Goal: Ask a question: Seek information or help from site administrators or community

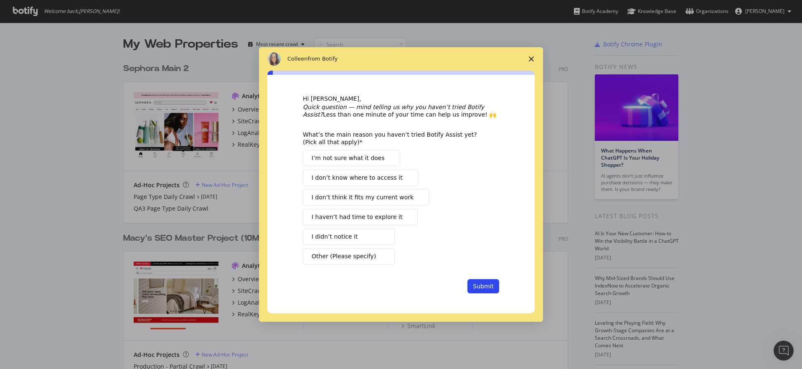
click at [529, 60] on polygon "Close survey" at bounding box center [531, 58] width 5 height 5
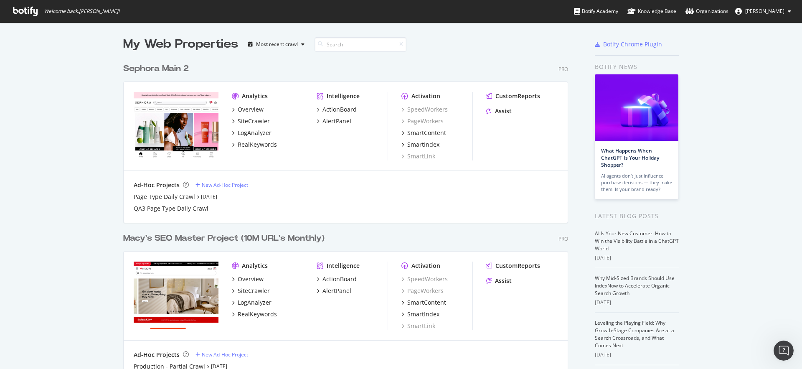
click at [182, 71] on div "Sephora Main 2" at bounding box center [156, 69] width 66 height 12
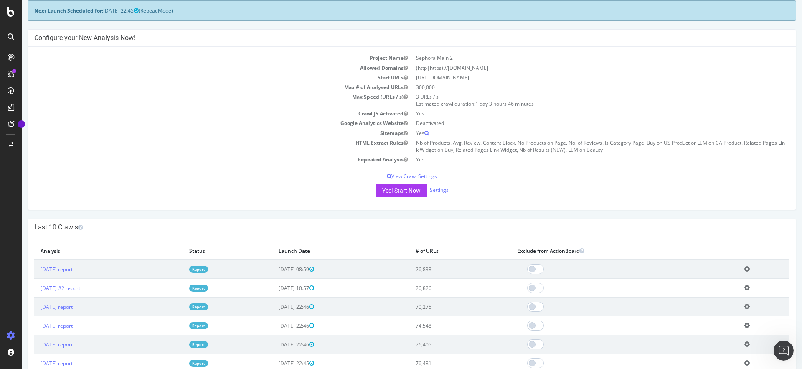
scroll to position [43, 0]
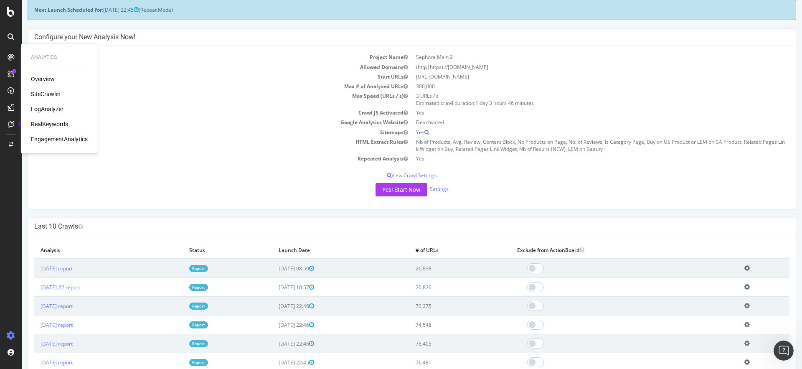
click at [44, 93] on div "SiteCrawler" at bounding box center [46, 94] width 30 height 8
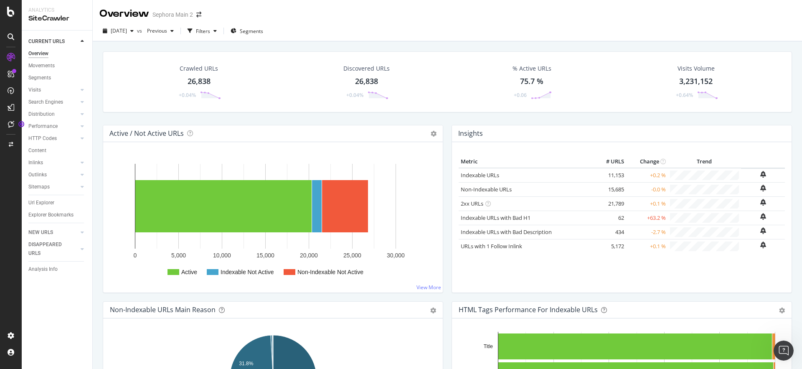
click at [199, 79] on div "26,838" at bounding box center [198, 81] width 23 height 11
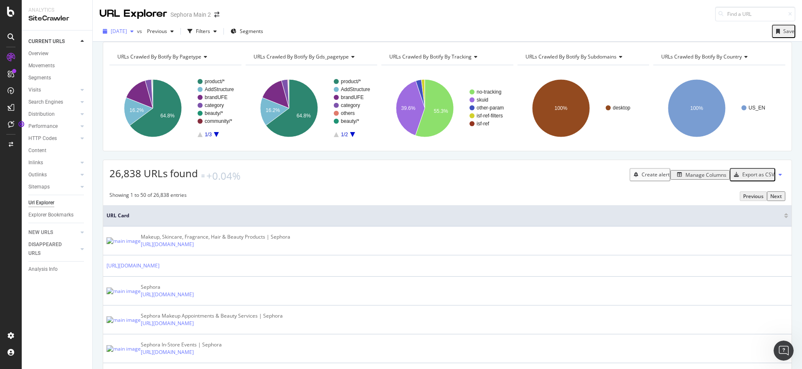
click at [137, 34] on div "2025 Aug. 15th" at bounding box center [118, 31] width 38 height 13
click at [349, 42] on div "URLs Crawled By Botify By pagetype Chart (by Value) Table Expand Export as CSV …" at bounding box center [447, 42] width 709 height 0
click at [15, 126] on div at bounding box center [10, 123] width 13 height 13
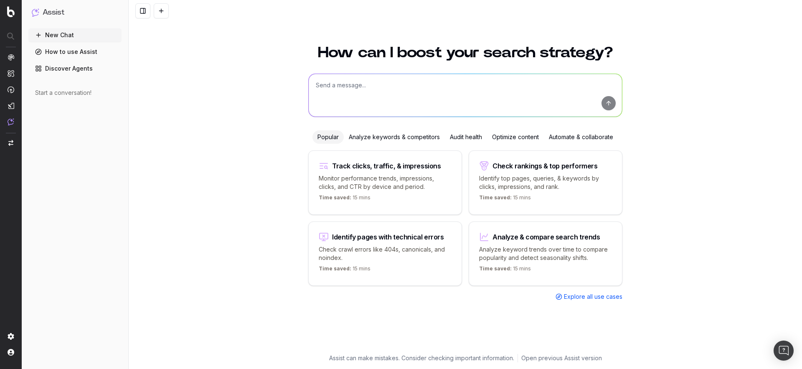
click at [327, 89] on textarea at bounding box center [465, 95] width 313 height 43
click at [343, 89] on textarea at bounding box center [465, 95] width 313 height 43
click at [334, 93] on textarea at bounding box center [465, 95] width 313 height 43
type textarea "why are less pages being crawled than on previous crawls"
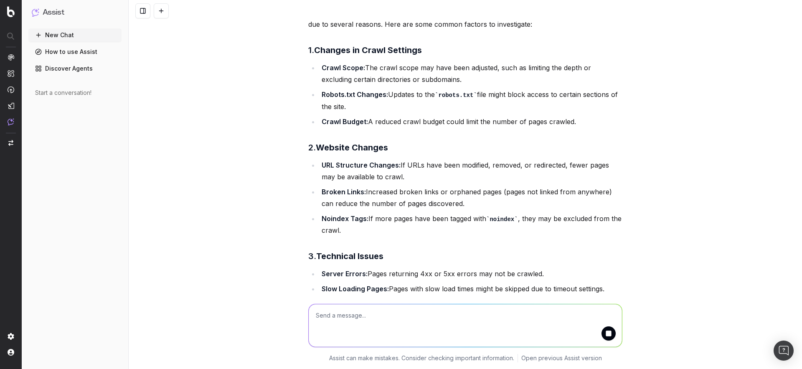
scroll to position [43, 0]
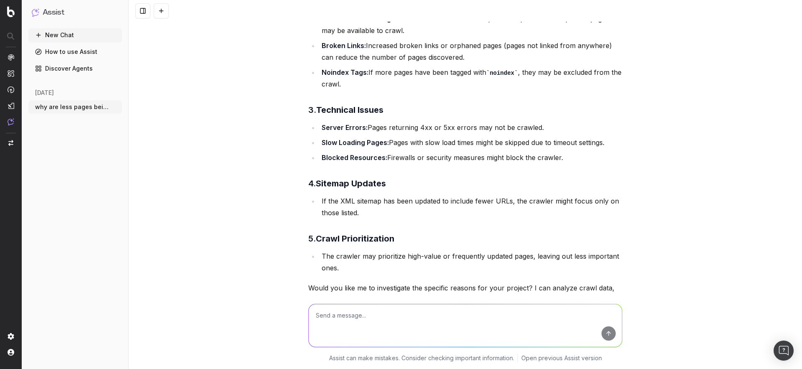
scroll to position [241, 0]
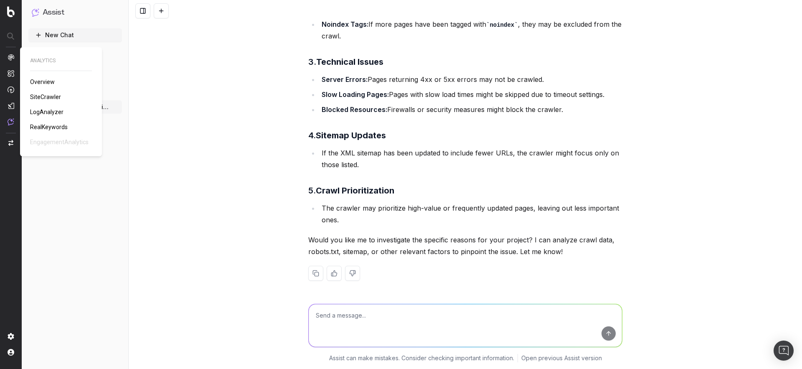
click at [8, 57] on img at bounding box center [11, 57] width 7 height 7
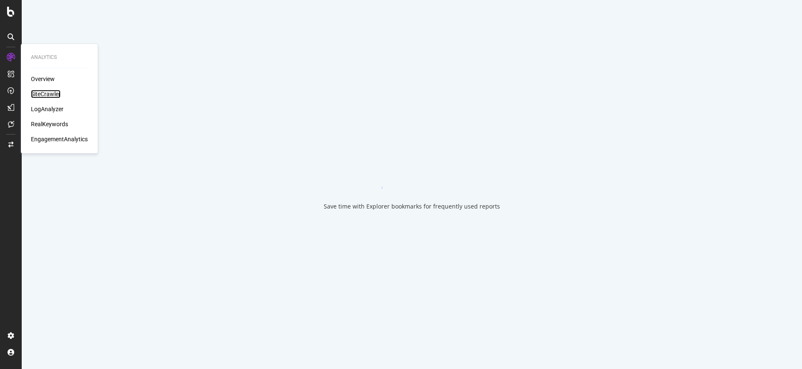
click at [52, 93] on div "SiteCrawler" at bounding box center [46, 94] width 30 height 8
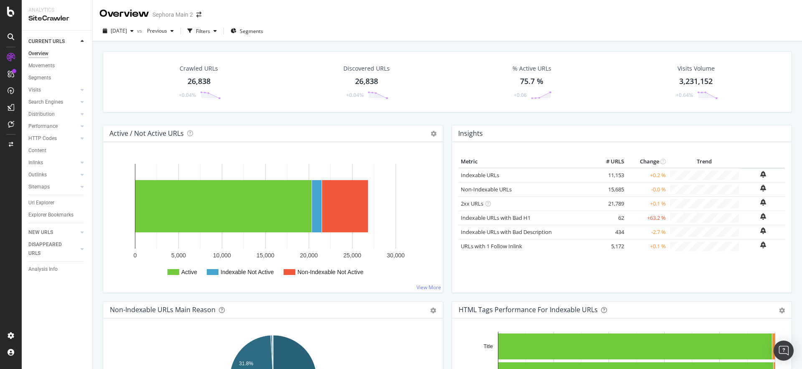
click at [207, 83] on div "26,838" at bounding box center [198, 81] width 23 height 11
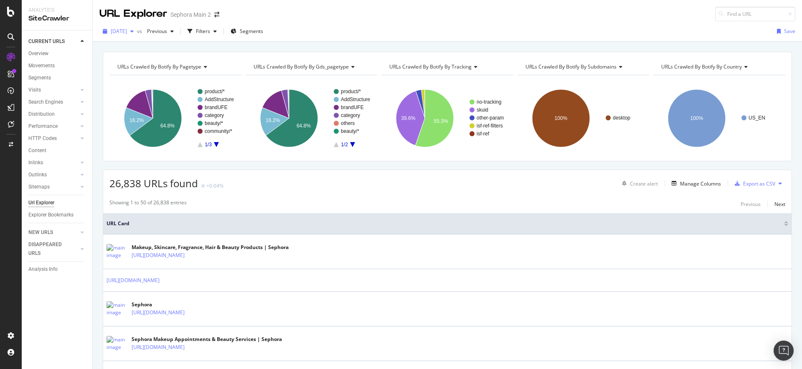
click at [127, 34] on span "2025 Aug. 15th" at bounding box center [119, 31] width 16 height 7
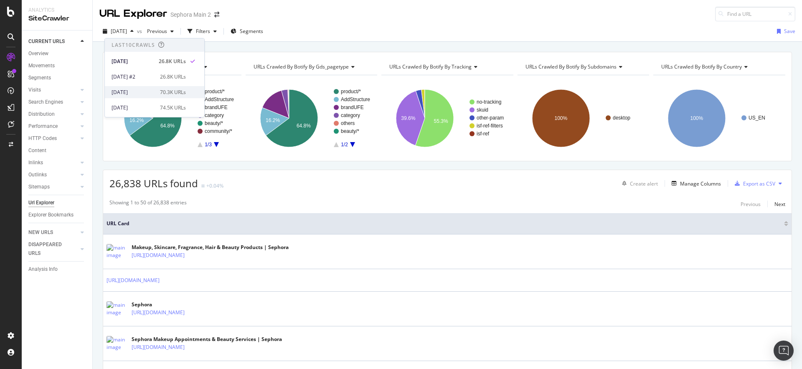
click at [139, 93] on div "2025 Jul. 24th" at bounding box center [132, 93] width 43 height 8
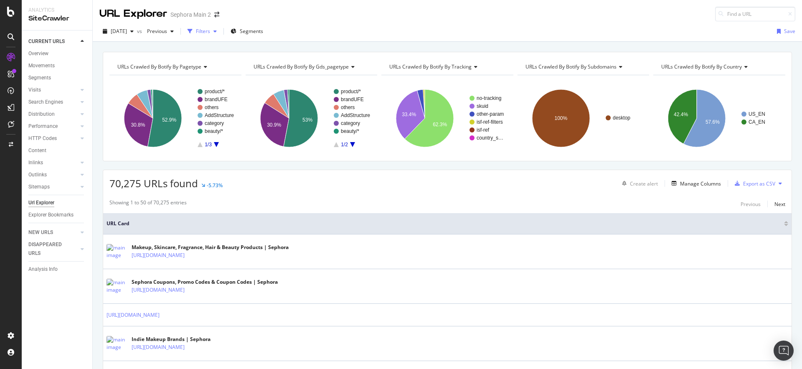
click at [220, 33] on div "button" at bounding box center [215, 31] width 10 height 5
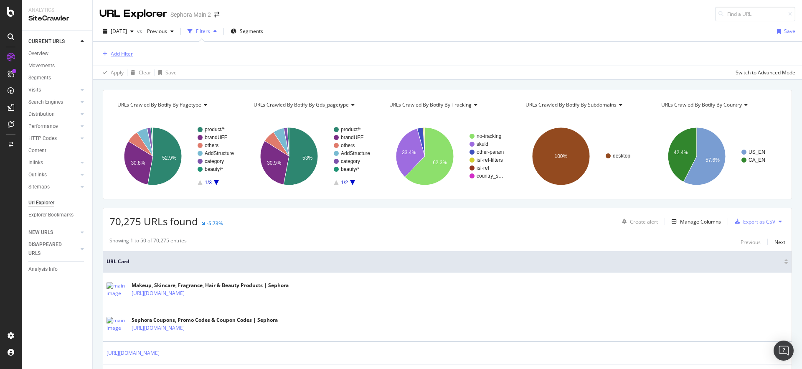
click at [117, 53] on div "Add Filter" at bounding box center [122, 53] width 22 height 7
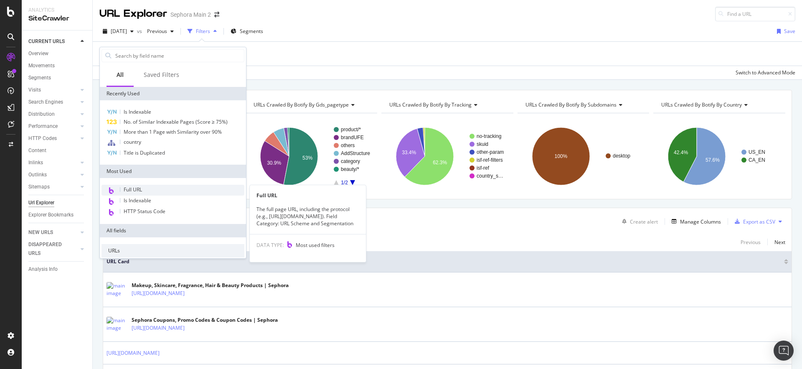
click at [142, 187] on div "Full URL" at bounding box center [172, 190] width 143 height 11
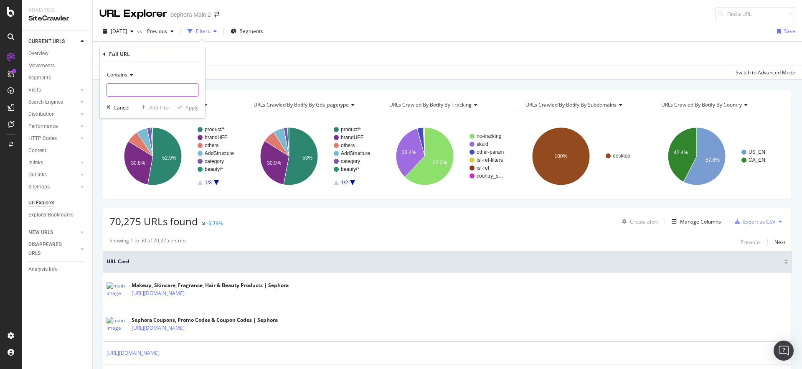
click at [151, 93] on input "text" at bounding box center [152, 89] width 91 height 13
type input "filter"
click at [189, 108] on div "Apply" at bounding box center [191, 107] width 13 height 7
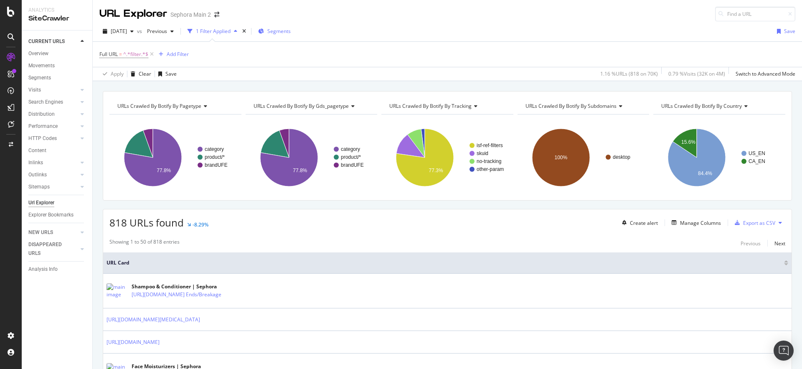
click at [291, 31] on span "Segments" at bounding box center [278, 31] width 23 height 7
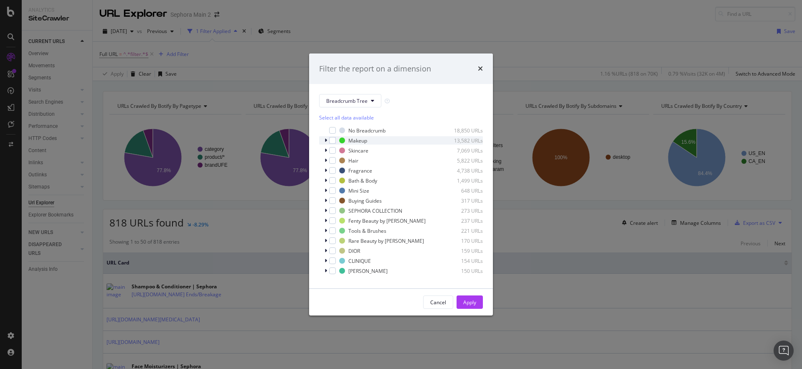
click at [324, 140] on icon "modal" at bounding box center [325, 140] width 3 height 5
click at [326, 141] on icon "modal" at bounding box center [325, 140] width 3 height 5
drag, startPoint x: 483, startPoint y: 71, endPoint x: 479, endPoint y: 71, distance: 4.6
click at [483, 71] on div "Filter the report on a dimension" at bounding box center [401, 68] width 184 height 31
click at [479, 70] on icon "times" at bounding box center [480, 68] width 5 height 7
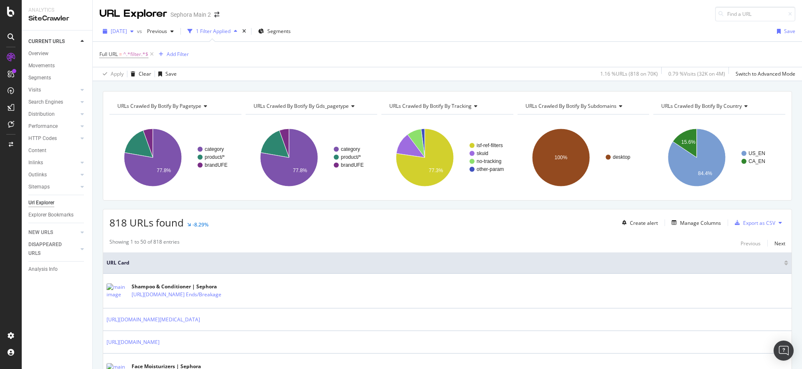
click at [133, 27] on div "2025 Jul. 24th" at bounding box center [118, 31] width 38 height 13
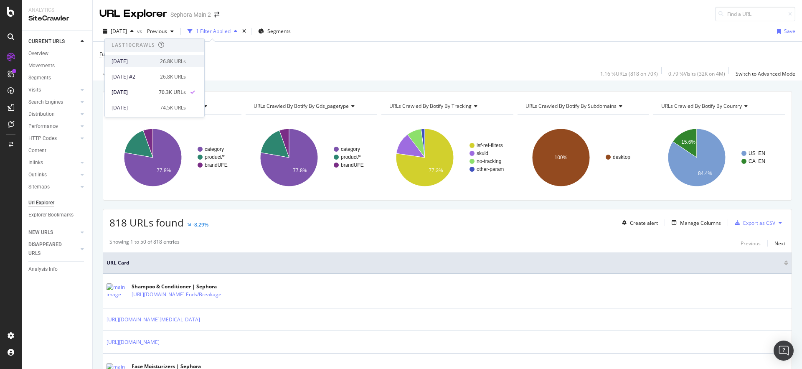
click at [151, 63] on div "2025 Aug. 15th" at bounding box center [132, 62] width 43 height 8
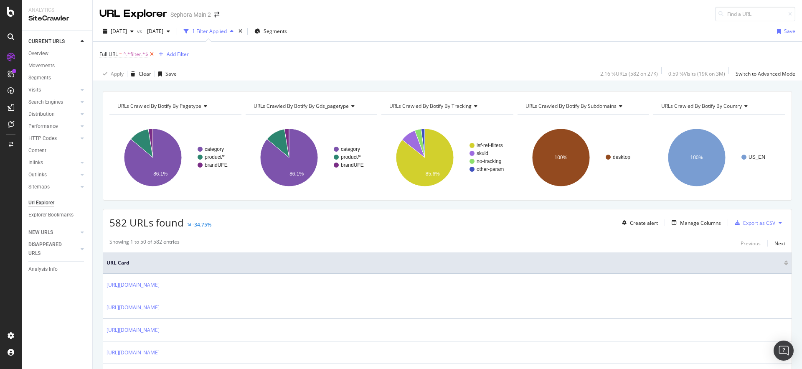
click at [153, 56] on icon at bounding box center [151, 54] width 7 height 8
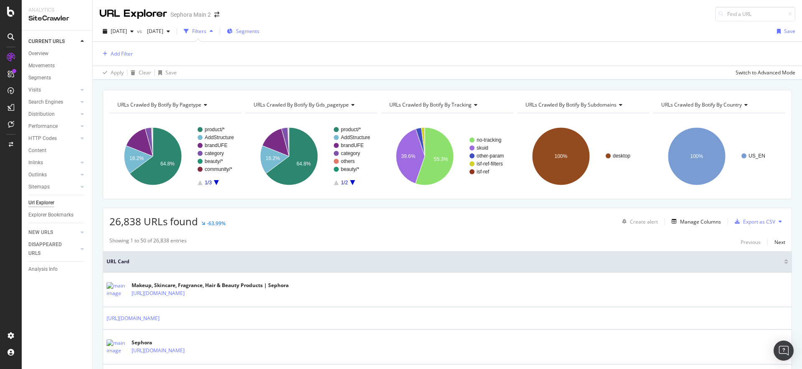
click at [259, 34] on span "Segments" at bounding box center [247, 31] width 23 height 7
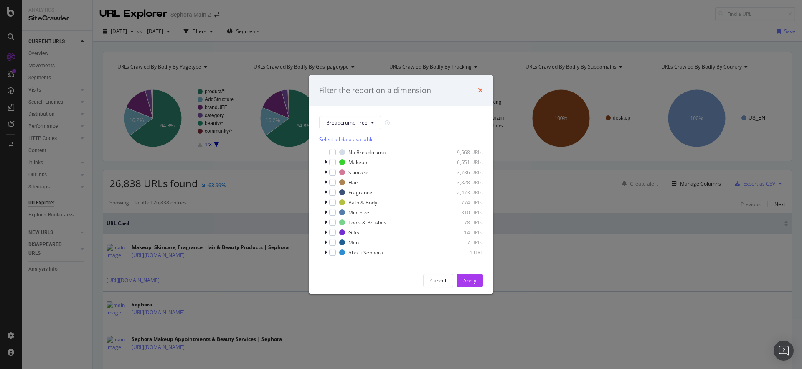
click at [481, 91] on icon "times" at bounding box center [480, 90] width 5 height 7
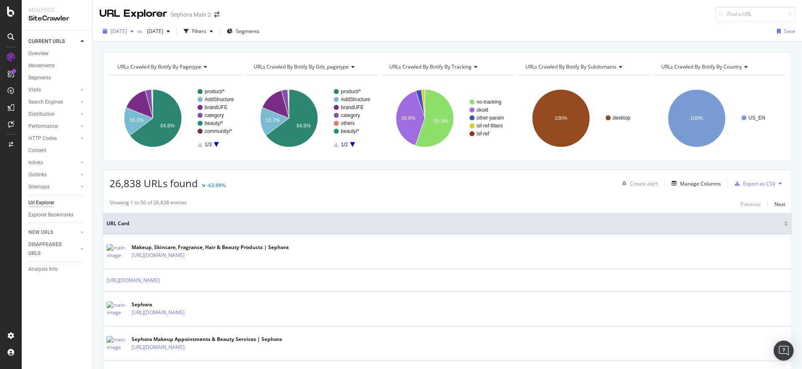
click at [127, 32] on span "2025 Aug. 15th" at bounding box center [119, 31] width 16 height 7
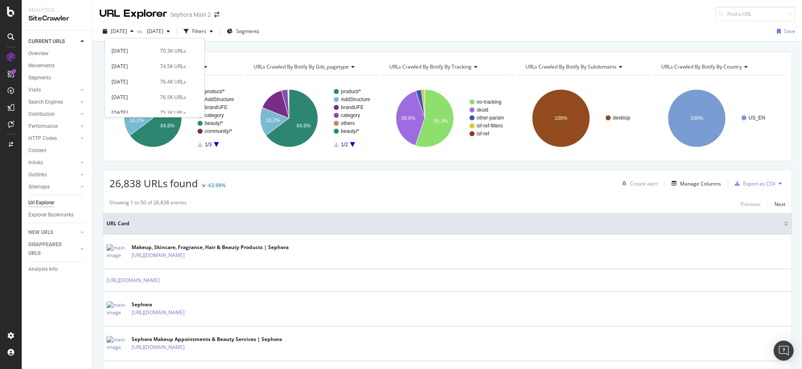
scroll to position [46, 0]
click at [137, 79] on div "2025 Jul. 10th" at bounding box center [132, 77] width 43 height 8
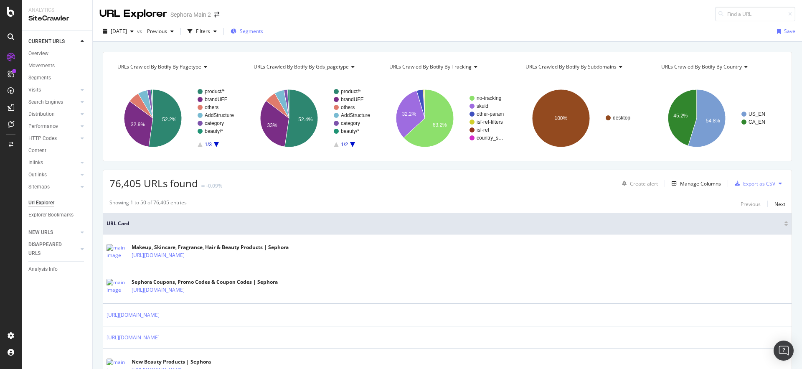
click at [261, 33] on span "Segments" at bounding box center [251, 31] width 23 height 7
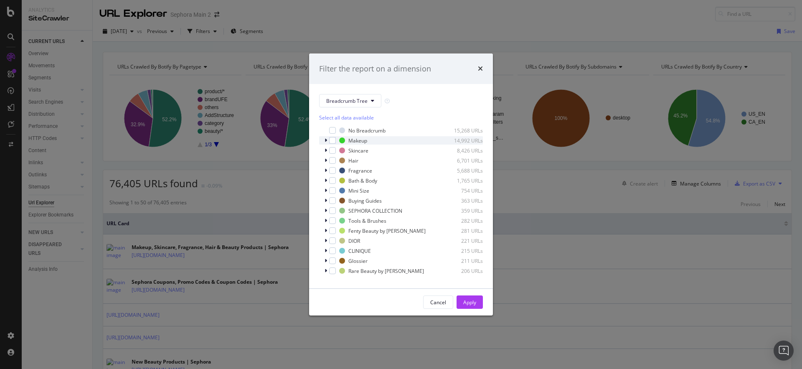
click at [325, 141] on icon "modal" at bounding box center [325, 140] width 3 height 5
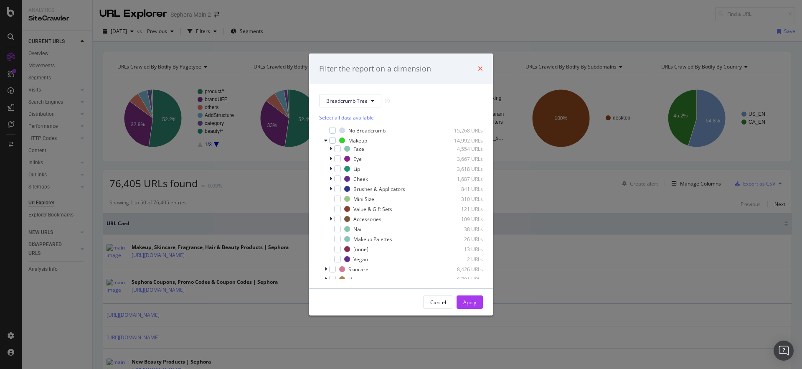
click at [479, 70] on icon "times" at bounding box center [480, 68] width 5 height 7
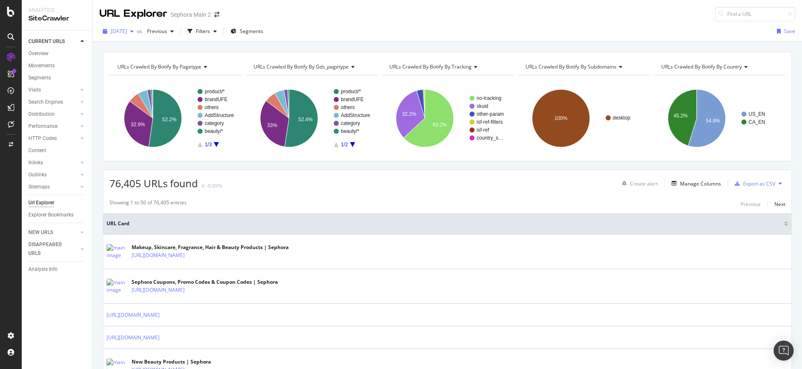
click at [127, 30] on span "2025 Jul. 10th" at bounding box center [119, 31] width 16 height 7
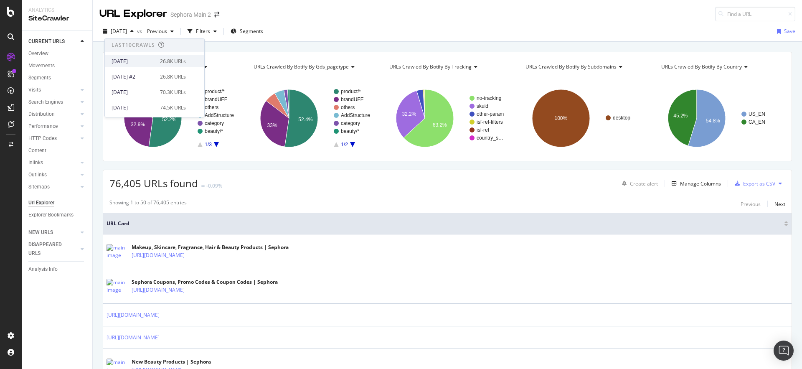
click at [144, 63] on div "2025 Aug. 15th" at bounding box center [132, 62] width 43 height 8
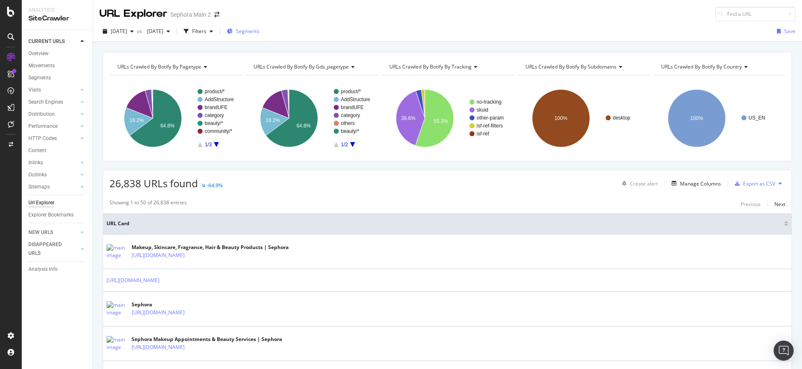
click at [259, 31] on span "Segments" at bounding box center [247, 31] width 23 height 7
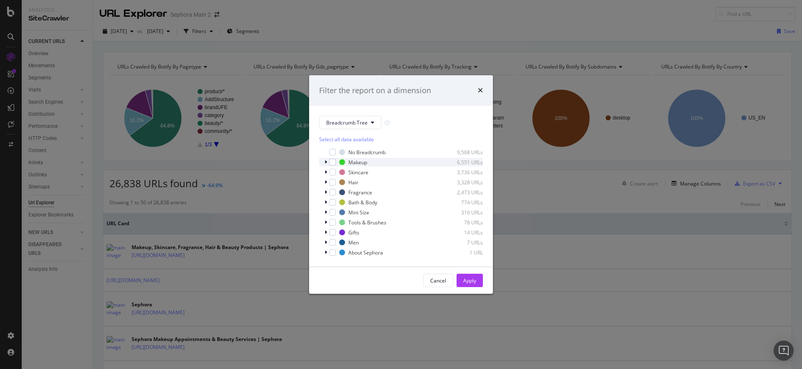
click at [325, 161] on icon "modal" at bounding box center [325, 162] width 3 height 5
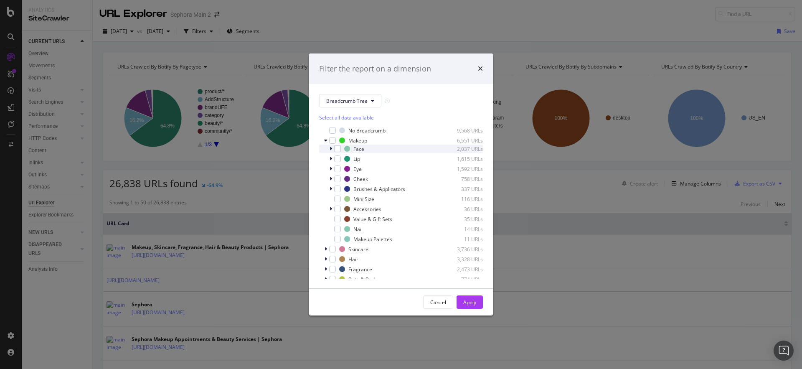
click at [329, 150] on icon "modal" at bounding box center [330, 148] width 3 height 5
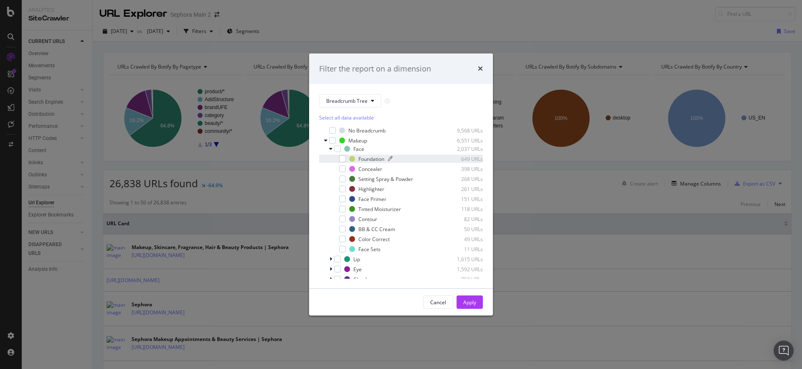
click at [361, 160] on div "Foundation" at bounding box center [371, 158] width 26 height 7
click at [473, 301] on div "Apply" at bounding box center [469, 302] width 13 height 7
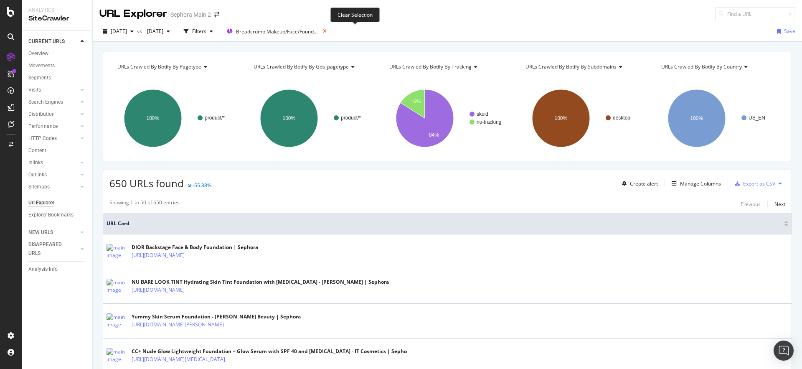
click at [330, 33] on icon at bounding box center [324, 31] width 10 height 12
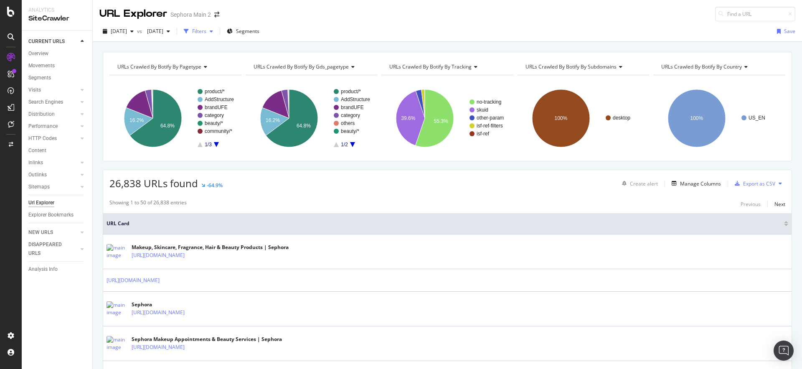
click at [206, 30] on div "Filters" at bounding box center [199, 31] width 14 height 7
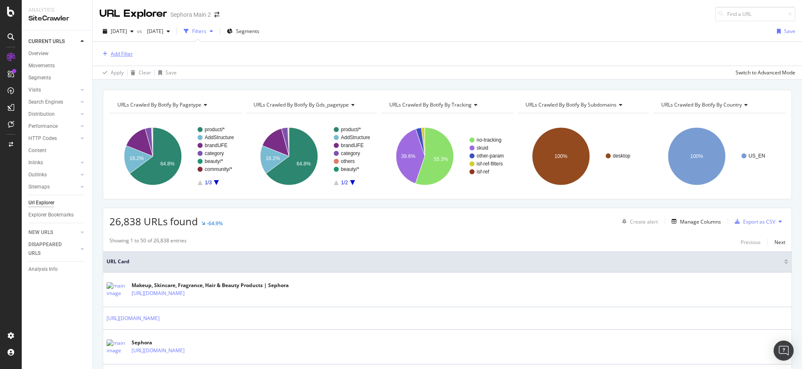
click at [119, 51] on div "Add Filter" at bounding box center [122, 53] width 22 height 7
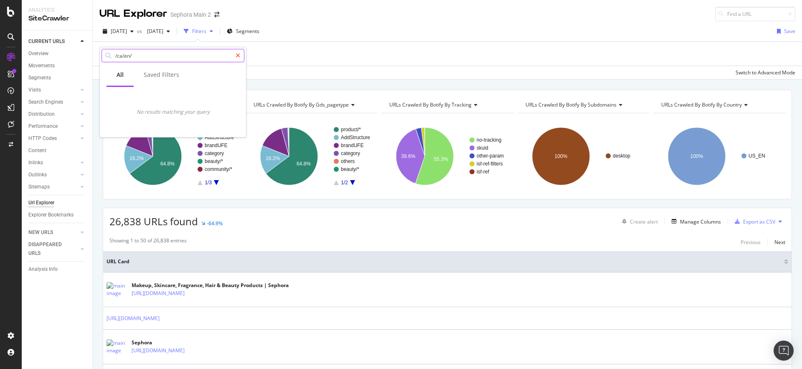
type input "/ca/en/"
click at [242, 56] on div at bounding box center [238, 55] width 12 height 13
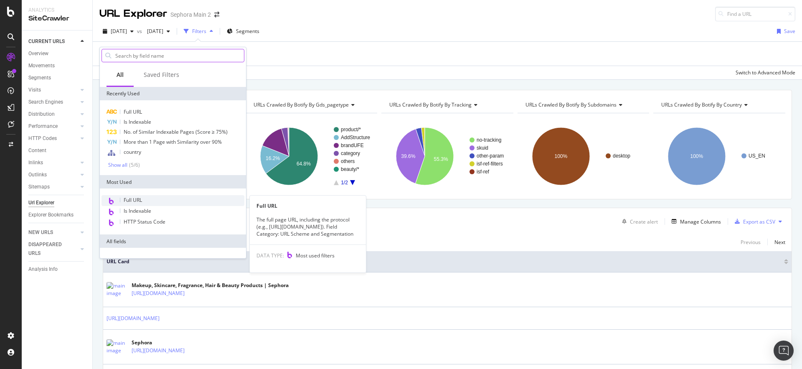
click at [142, 201] on span "Full URL" at bounding box center [133, 199] width 18 height 7
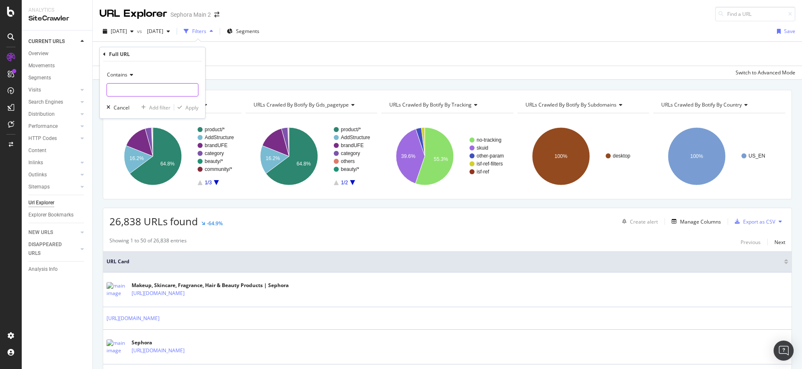
click at [127, 93] on input "text" at bounding box center [152, 89] width 91 height 13
type input "/ca/en/"
click at [192, 110] on div "Apply" at bounding box center [191, 107] width 13 height 7
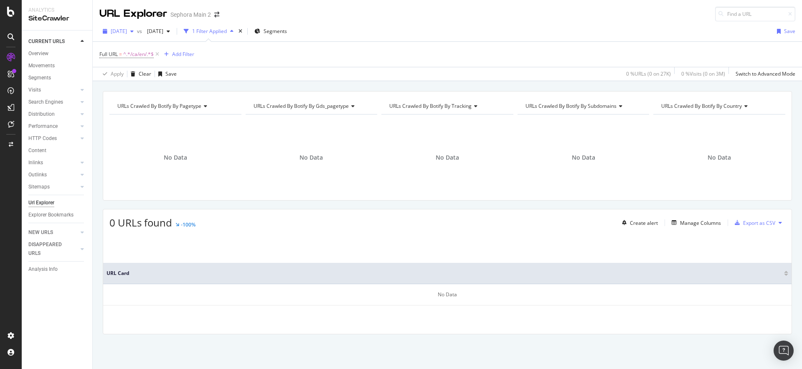
click at [127, 32] on span "2025 Aug. 15th" at bounding box center [119, 31] width 16 height 7
click at [148, 104] on div "2025 Jul. 10th" at bounding box center [132, 103] width 43 height 8
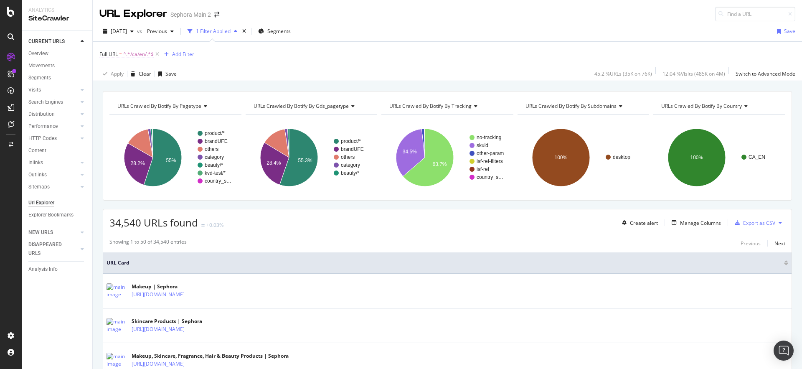
click at [145, 57] on span "^.*/ca/en/.*$" at bounding box center [138, 54] width 30 height 12
drag, startPoint x: 126, startPoint y: 89, endPoint x: 132, endPoint y: 94, distance: 7.7
click at [126, 89] on input "/ca/en/" at bounding box center [146, 88] width 79 height 13
click at [134, 92] on input "/ca/en/" at bounding box center [146, 88] width 79 height 13
type input "/ca/"
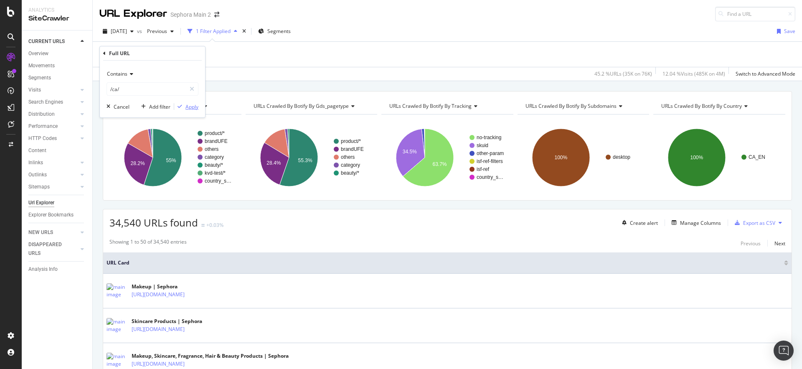
click at [184, 105] on div "button" at bounding box center [179, 106] width 11 height 5
click at [134, 29] on icon "button" at bounding box center [131, 31] width 3 height 5
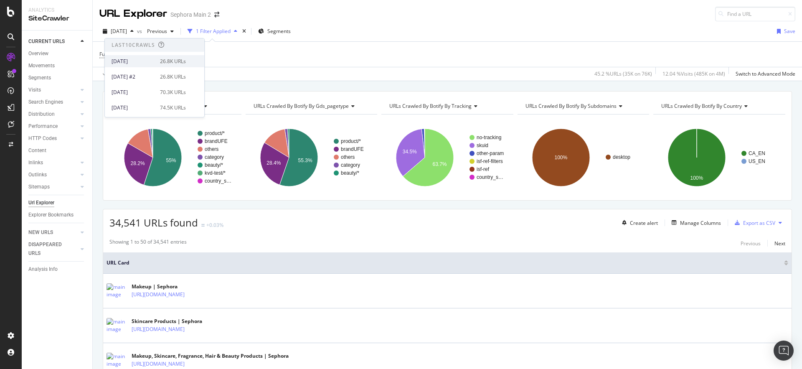
click at [148, 62] on div "2025 Aug. 15th" at bounding box center [132, 62] width 43 height 8
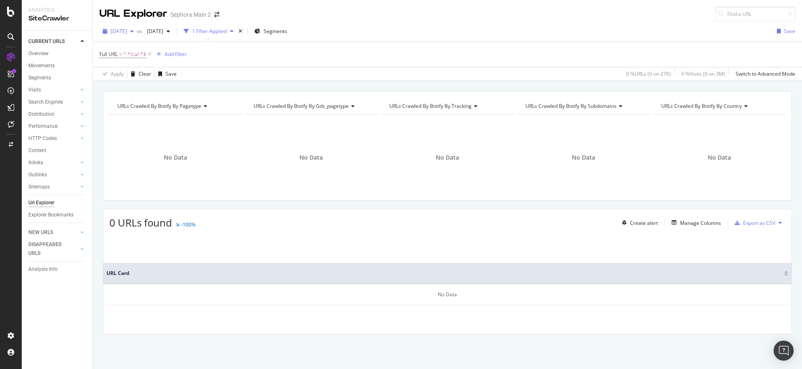
click at [134, 32] on icon "button" at bounding box center [131, 31] width 3 height 5
click at [132, 107] on div "2025 Jul. 17th" at bounding box center [132, 108] width 43 height 8
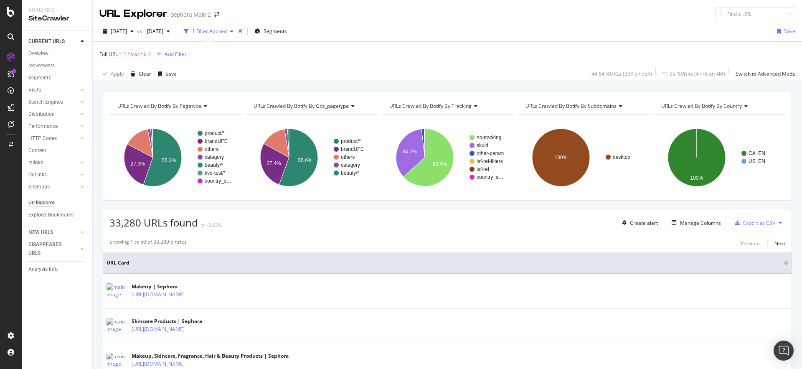
click at [122, 57] on span "Full URL = ^.*/ca/.*$" at bounding box center [122, 55] width 47 height 8
click at [136, 91] on input "/ca/" at bounding box center [146, 88] width 79 height 13
click at [256, 75] on div "Apply Clear Save 44.64 % URLs ( 33K on 75K ) 11.95 % Visits ( 477K on 4M ) Swit…" at bounding box center [447, 74] width 709 height 14
click at [170, 33] on icon "button" at bounding box center [168, 31] width 3 height 5
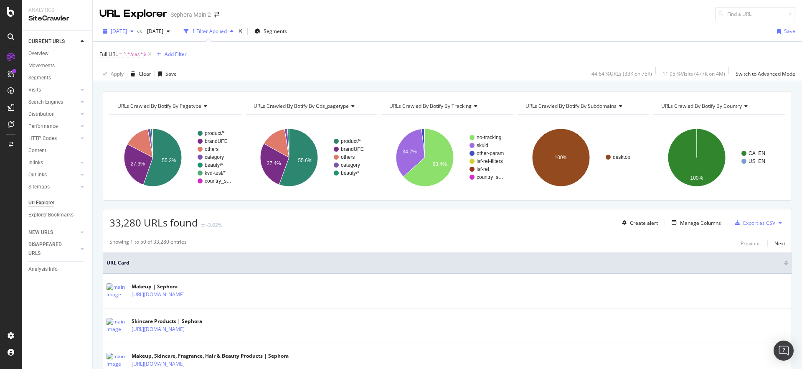
click at [137, 34] on div "2025 Jul. 17th" at bounding box center [118, 31] width 38 height 13
click at [299, 86] on div "URLs Crawled By Botify By pagetype Chart (by Value) Table Expand Export as CSV …" at bounding box center [447, 91] width 709 height 20
click at [376, 22] on div "2025 Jul. 17th vs 2025 Jul. 3rd 1 Filter Applied Segments Save Full URL = ^.*/c…" at bounding box center [447, 51] width 709 height 60
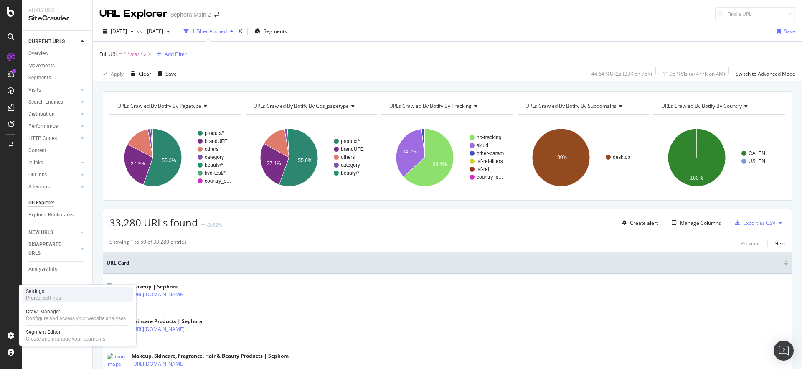
click at [52, 295] on div "Project settings" at bounding box center [43, 297] width 35 height 7
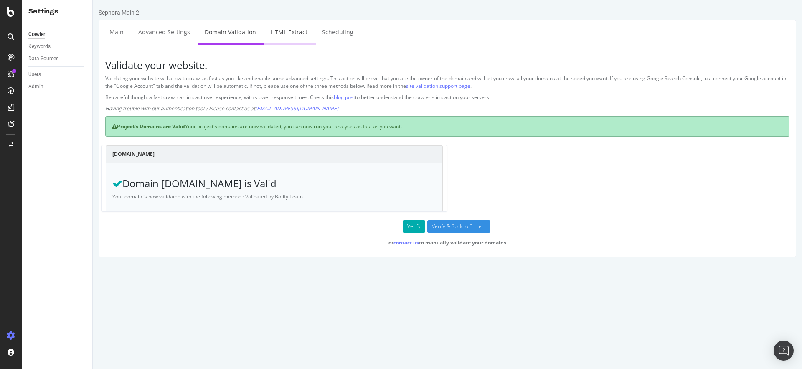
select select "f"
select select "p"
select select "html.length"
select select "exist"
select select "f"
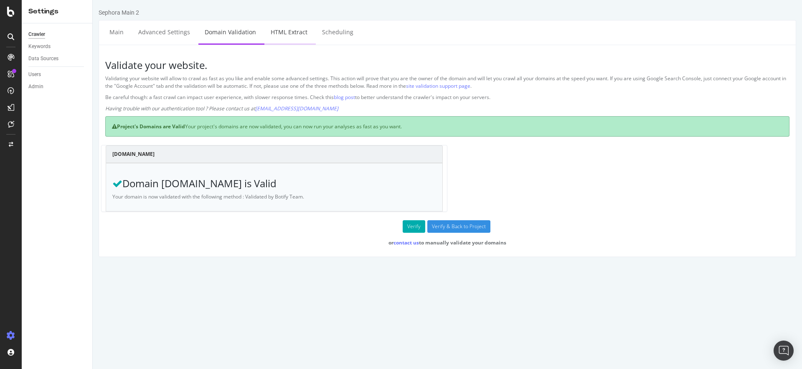
select select "p"
select select "exist"
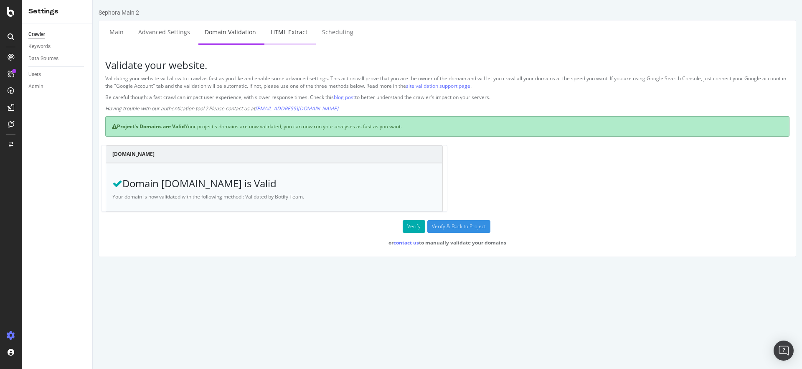
select select "i"
select select "exist"
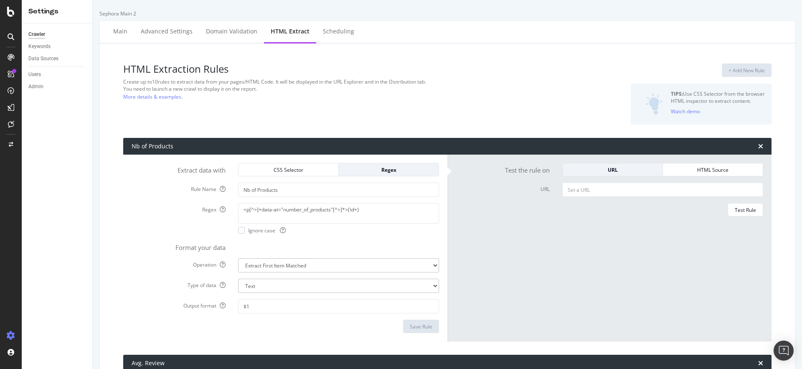
click at [8, 55] on icon at bounding box center [11, 57] width 7 height 7
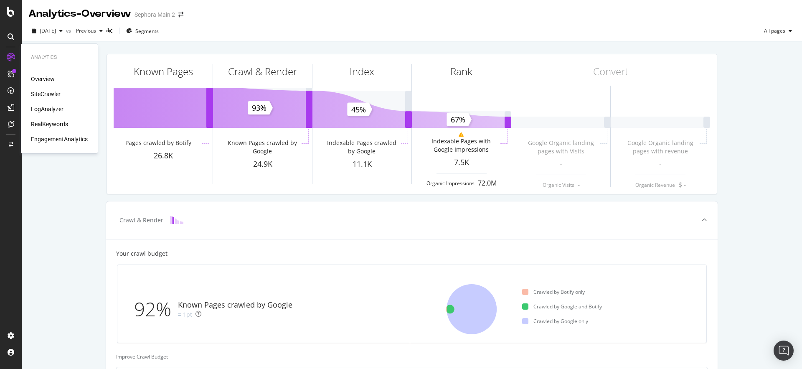
click at [38, 76] on div "Overview" at bounding box center [43, 79] width 24 height 8
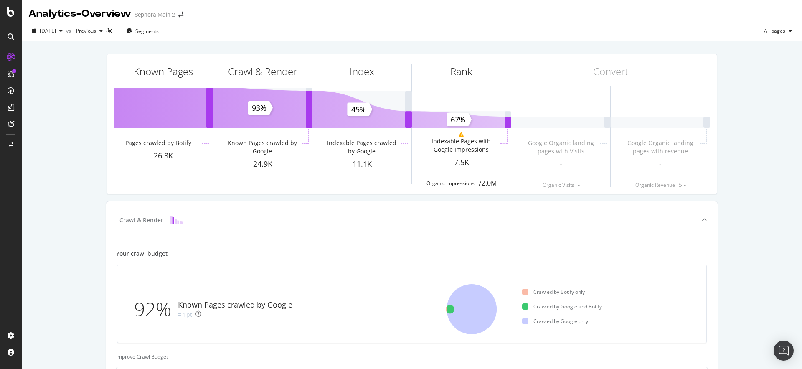
drag, startPoint x: 62, startPoint y: 215, endPoint x: 78, endPoint y: 190, distance: 30.6
click at [62, 213] on div "Known Pages Pages crawled by Botify 26.8K Crawl & Render Known Pages crawled by…" at bounding box center [412, 322] width 780 height 562
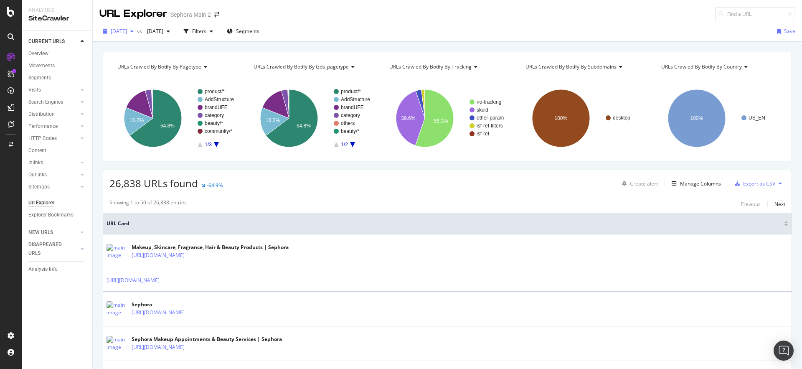
click at [126, 33] on span "[DATE]" at bounding box center [119, 31] width 16 height 7
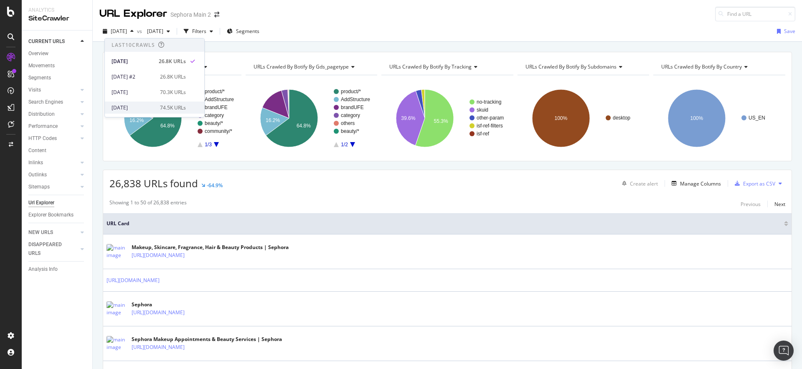
click at [142, 106] on div "2025 Jul. 17th" at bounding box center [132, 108] width 43 height 8
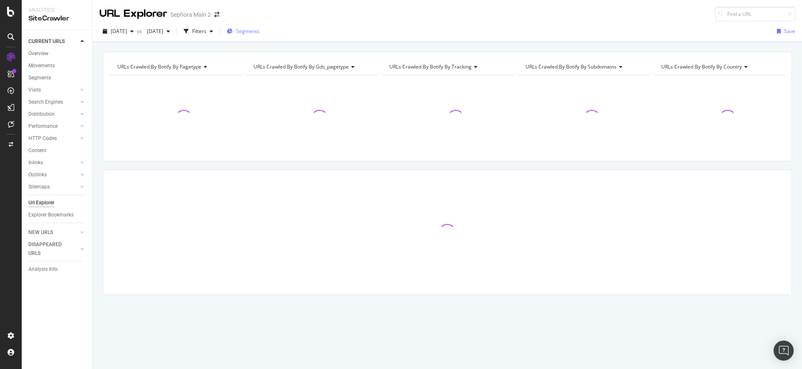
click at [259, 29] on span "Segments" at bounding box center [247, 31] width 23 height 7
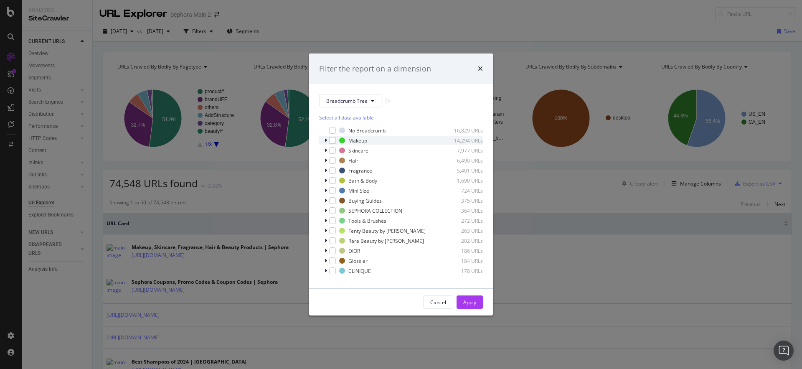
click at [324, 141] on icon "modal" at bounding box center [325, 140] width 3 height 5
click at [330, 148] on icon "modal" at bounding box center [330, 148] width 3 height 5
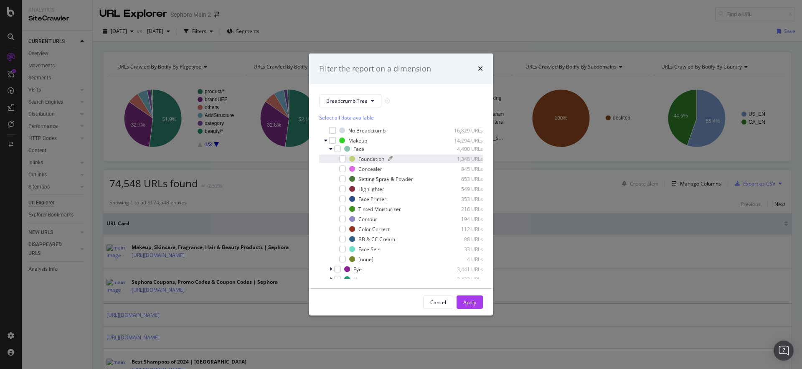
click at [379, 156] on div "Foundation" at bounding box center [371, 158] width 26 height 7
click at [461, 303] on button "Apply" at bounding box center [469, 301] width 26 height 13
